Goal: Navigation & Orientation: Find specific page/section

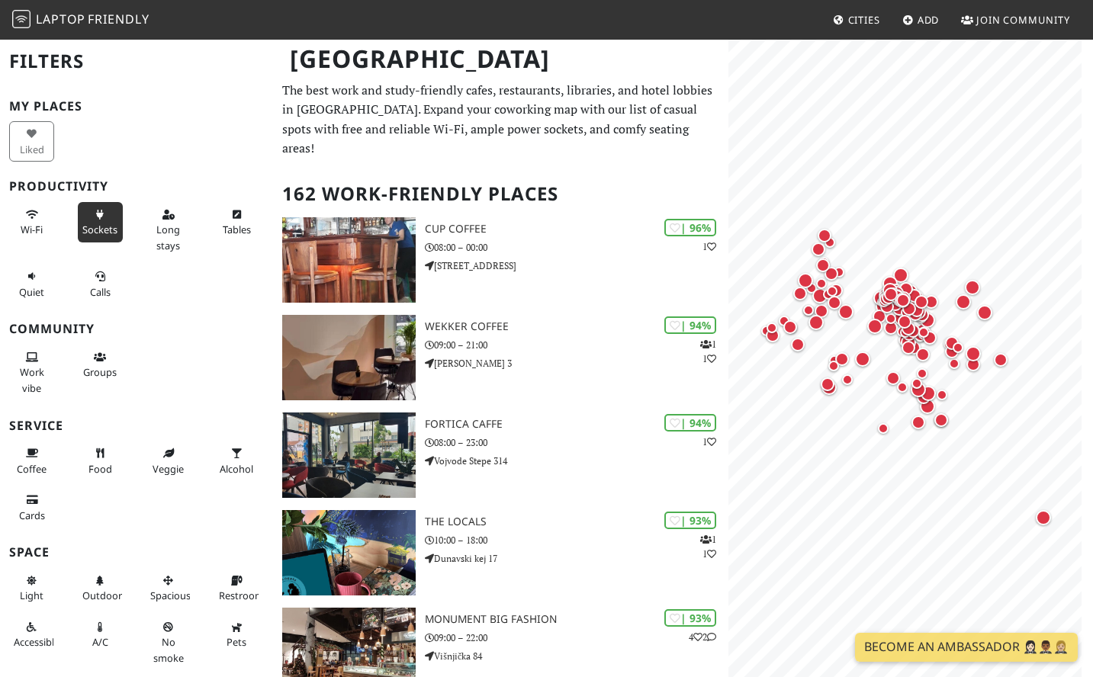
click at [98, 217] on icon at bounding box center [100, 216] width 12 height 10
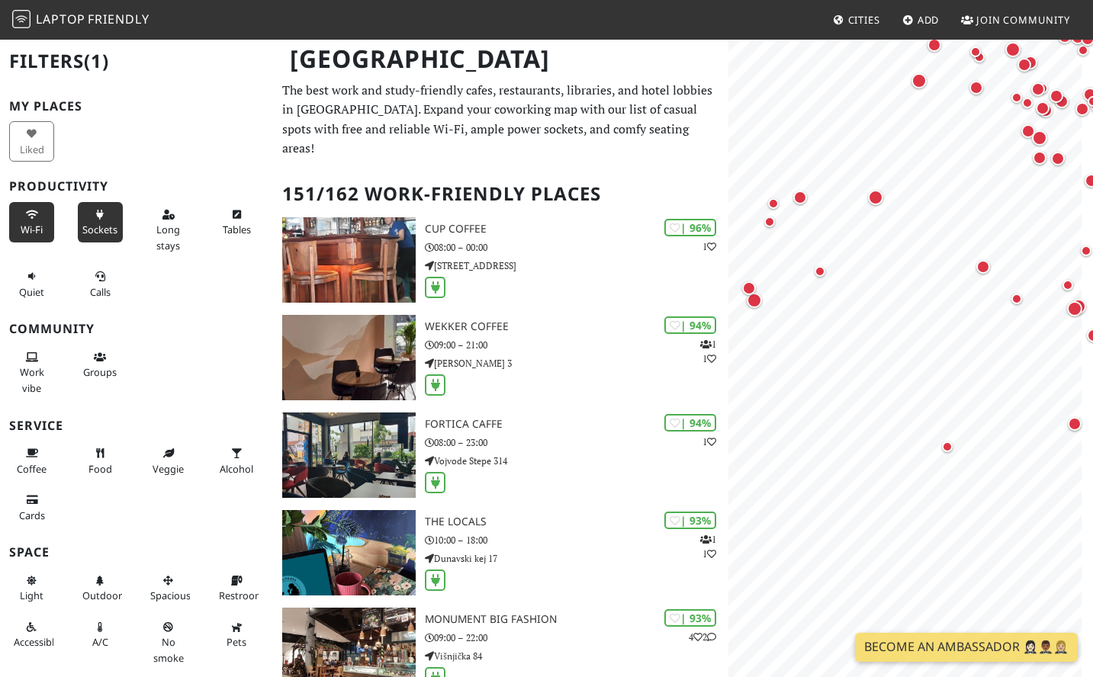
click at [32, 227] on span "Wi-Fi" at bounding box center [32, 230] width 22 height 14
click at [89, 224] on span "Sockets" at bounding box center [99, 230] width 35 height 14
click at [106, 215] on button "Sockets" at bounding box center [100, 222] width 45 height 40
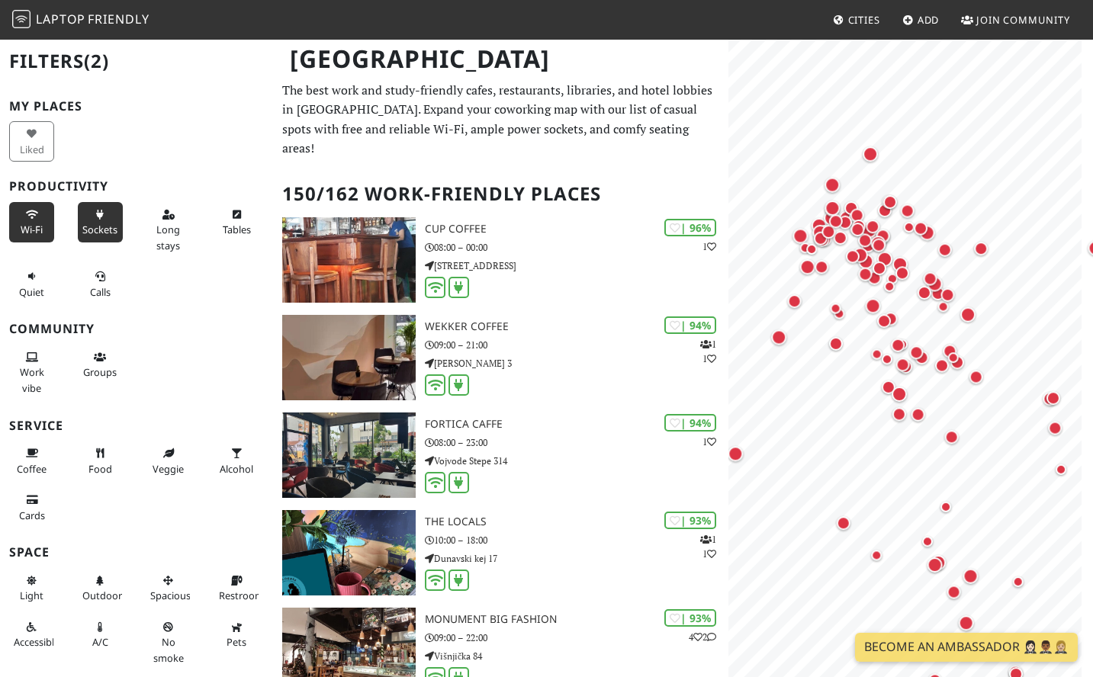
drag, startPoint x: 854, startPoint y: 176, endPoint x: 847, endPoint y: 330, distance: 154.2
click at [847, 326] on div "Map marker" at bounding box center [844, 317] width 18 height 18
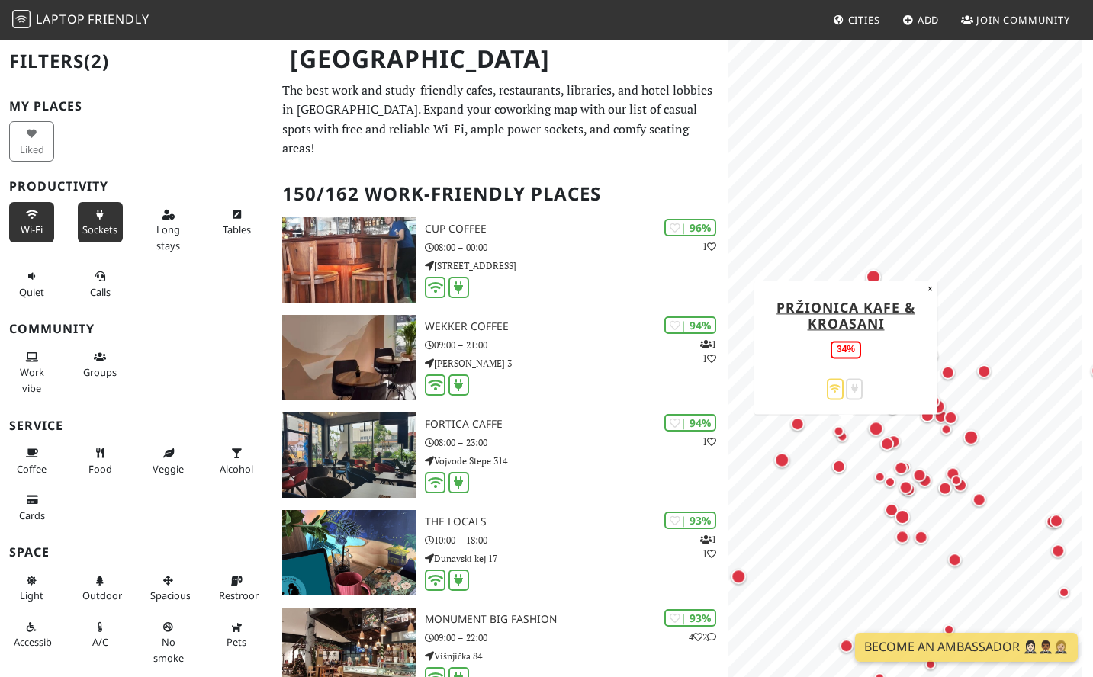
drag, startPoint x: 841, startPoint y: 338, endPoint x: 845, endPoint y: 446, distance: 108.4
click at [845, 446] on div "Map marker" at bounding box center [847, 440] width 18 height 18
